Goal: Information Seeking & Learning: Learn about a topic

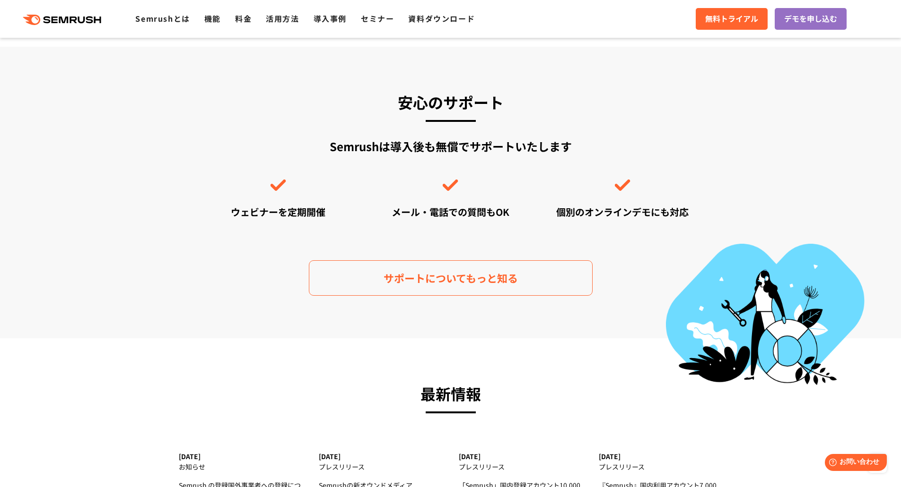
scroll to position [2884, 0]
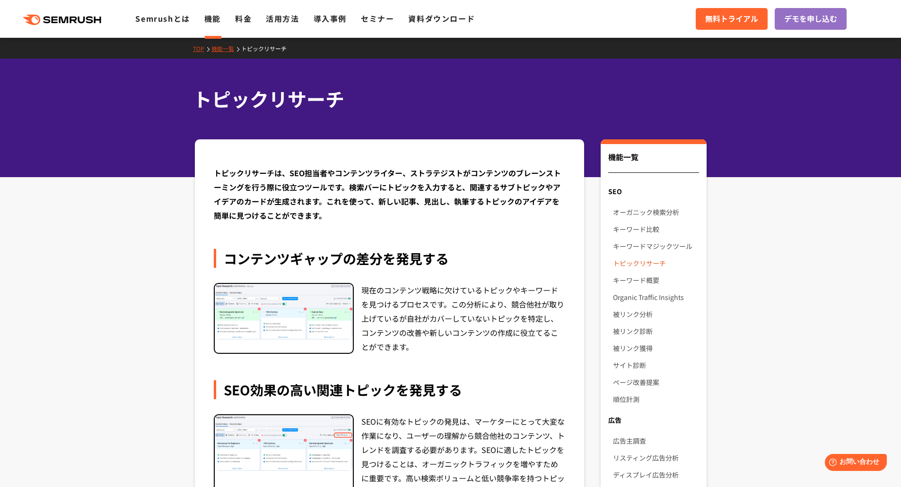
click at [657, 265] on link "トピックリサーチ" at bounding box center [656, 263] width 86 height 17
click at [652, 263] on link "トピックリサーチ" at bounding box center [656, 263] width 86 height 17
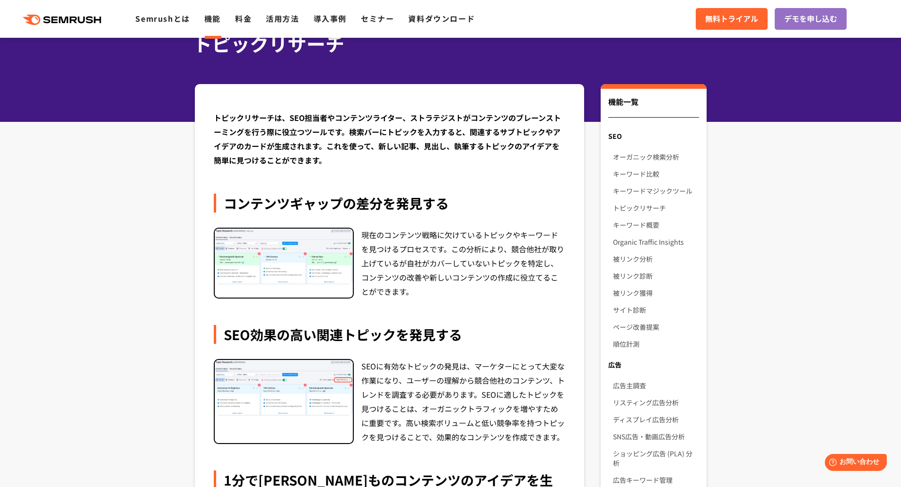
scroll to position [142, 0]
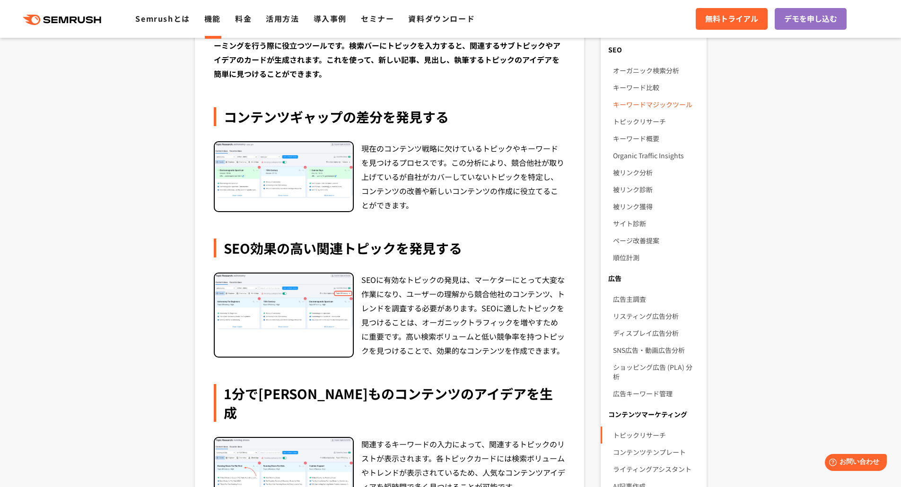
click at [659, 104] on link "キーワードマジックツール" at bounding box center [656, 104] width 86 height 17
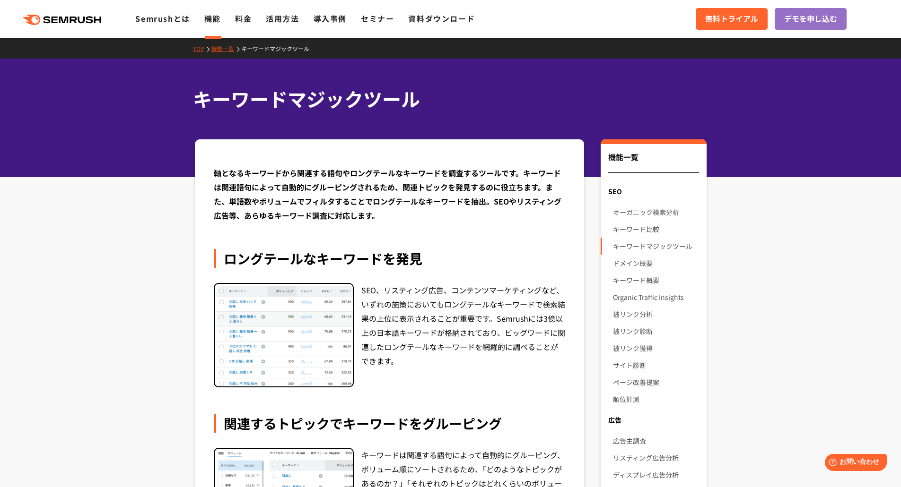
click at [616, 191] on div "SEO" at bounding box center [652, 191] width 105 height 17
click at [624, 209] on link "オーガニック検索分析" at bounding box center [656, 212] width 86 height 17
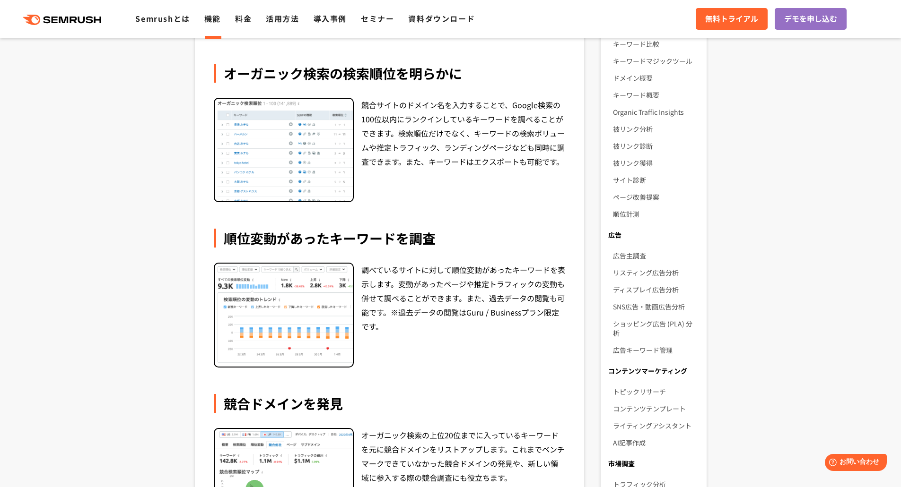
scroll to position [236, 0]
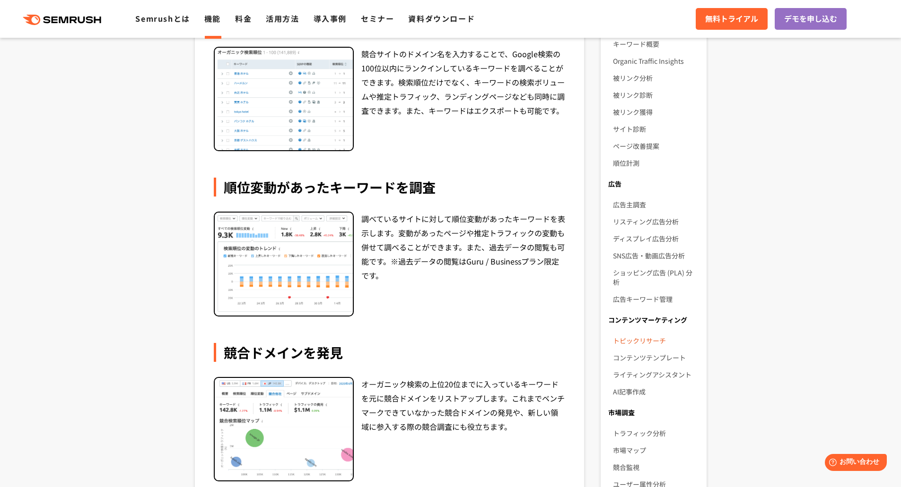
click at [646, 332] on link "トピックリサーチ" at bounding box center [656, 340] width 86 height 17
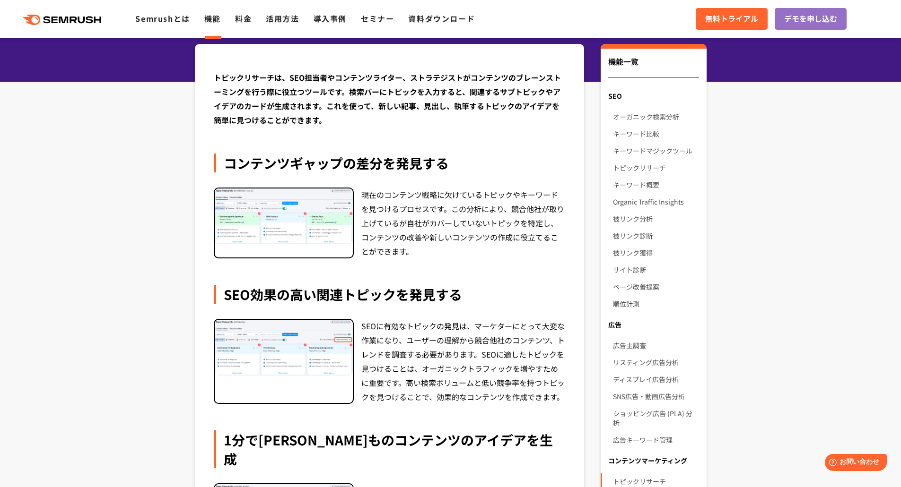
scroll to position [95, 0]
